Goal: Check status: Check status

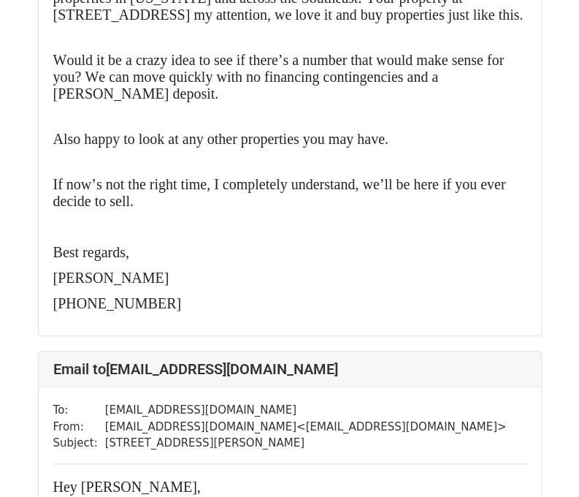
scroll to position [7171, 0]
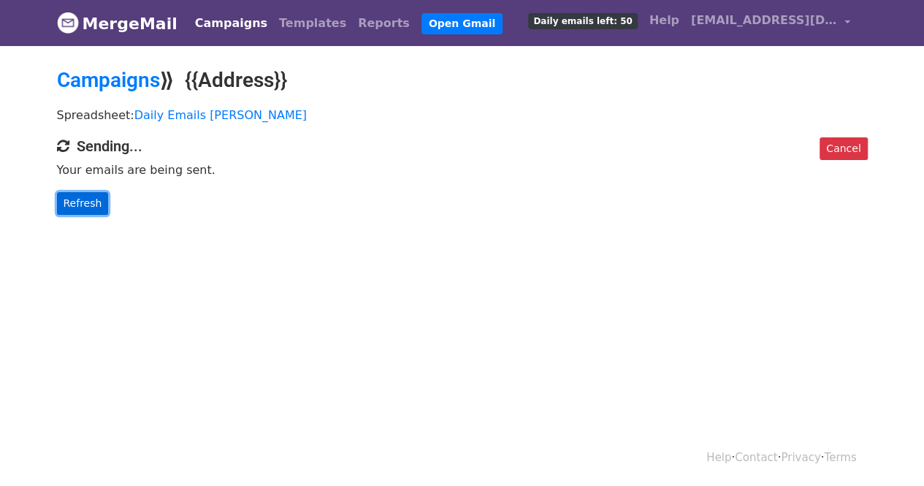
click at [92, 207] on link "Refresh" at bounding box center [83, 203] width 52 height 23
click at [93, 207] on link "Refresh" at bounding box center [83, 203] width 52 height 23
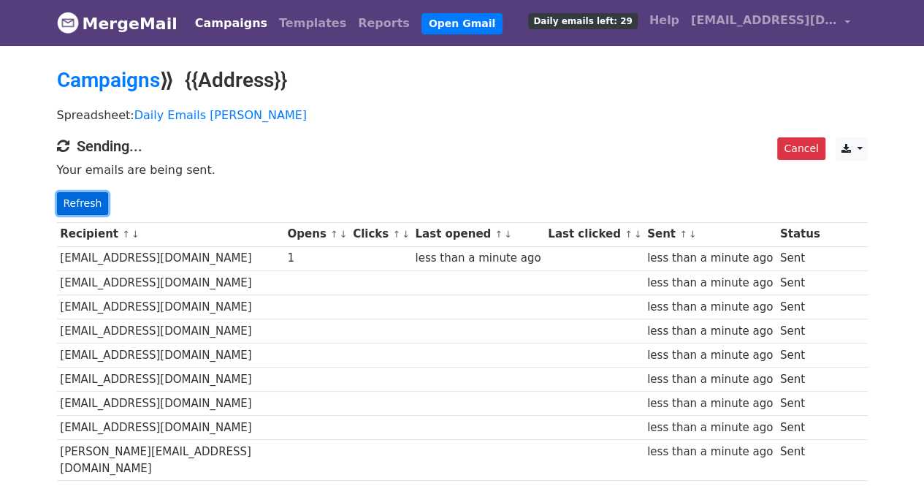
click at [99, 201] on link "Refresh" at bounding box center [83, 203] width 52 height 23
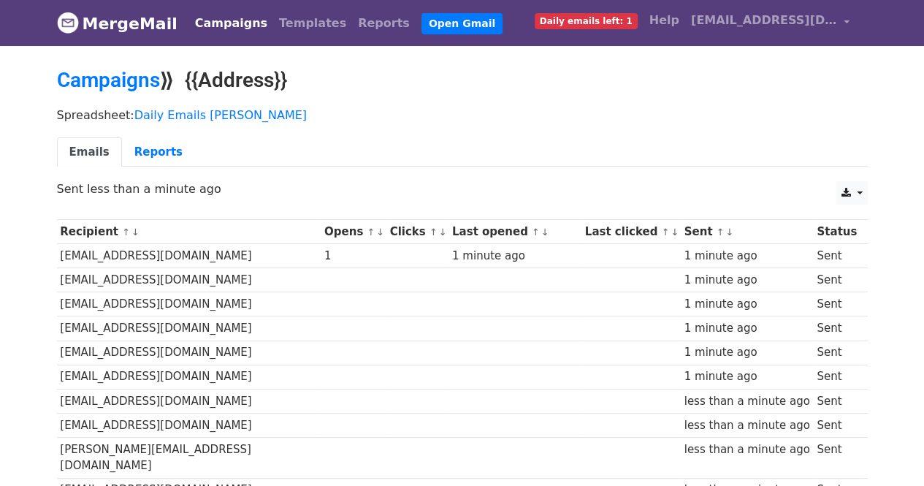
click at [399, 89] on h2 "Campaigns ⟫ {{Address}}" at bounding box center [462, 80] width 811 height 25
